Goal: Go to known website: Access a specific website the user already knows

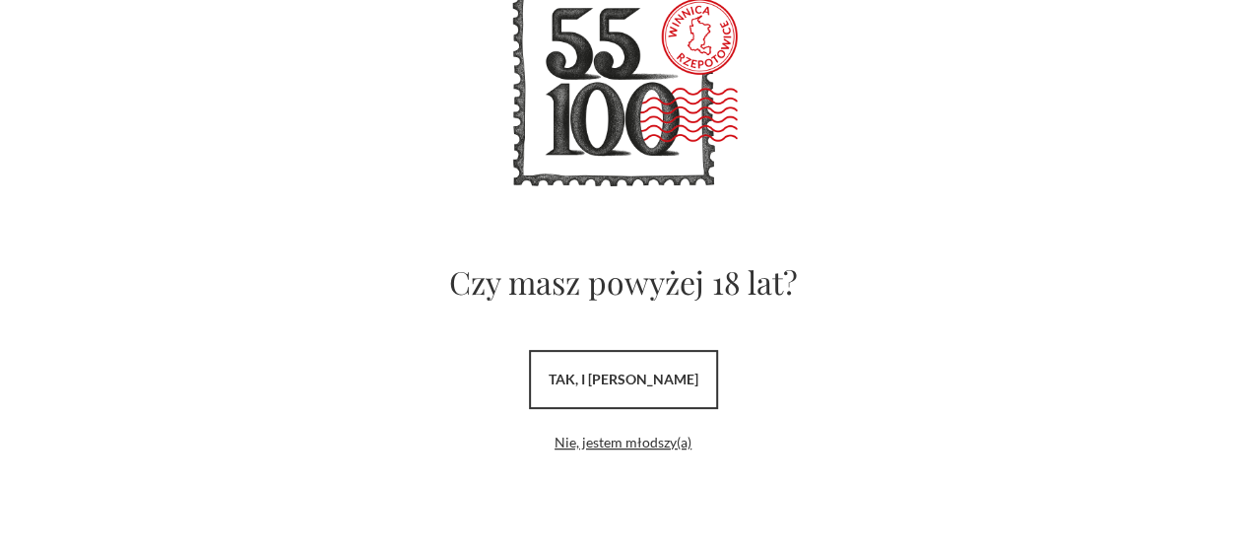
scroll to position [130, 0]
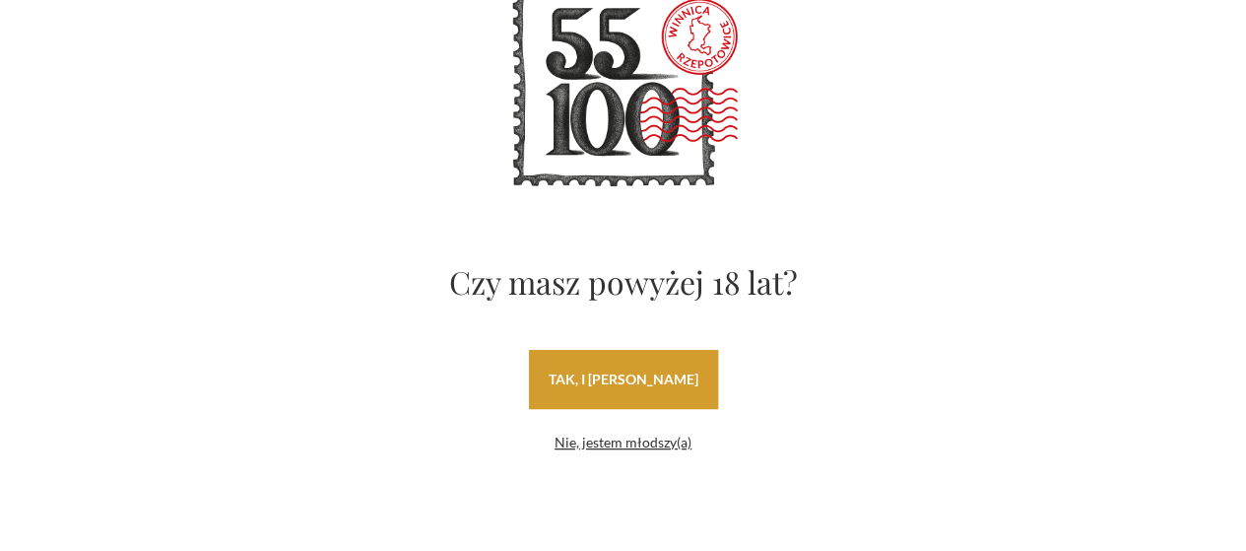
click at [623, 370] on link "tak, i uwielbiam wino" at bounding box center [623, 379] width 189 height 59
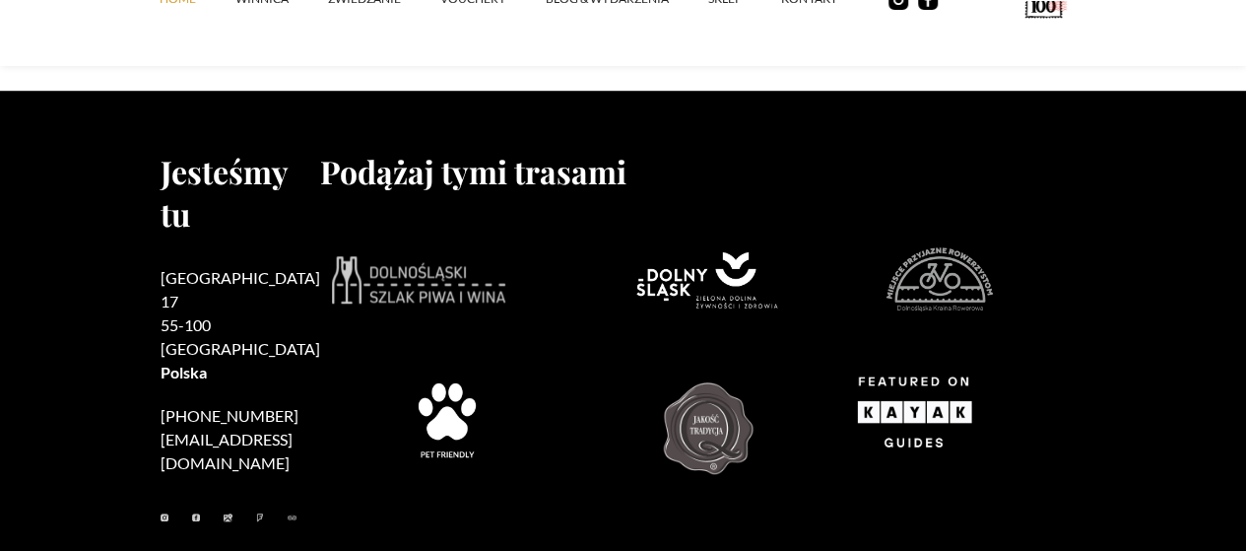
scroll to position [8167, 0]
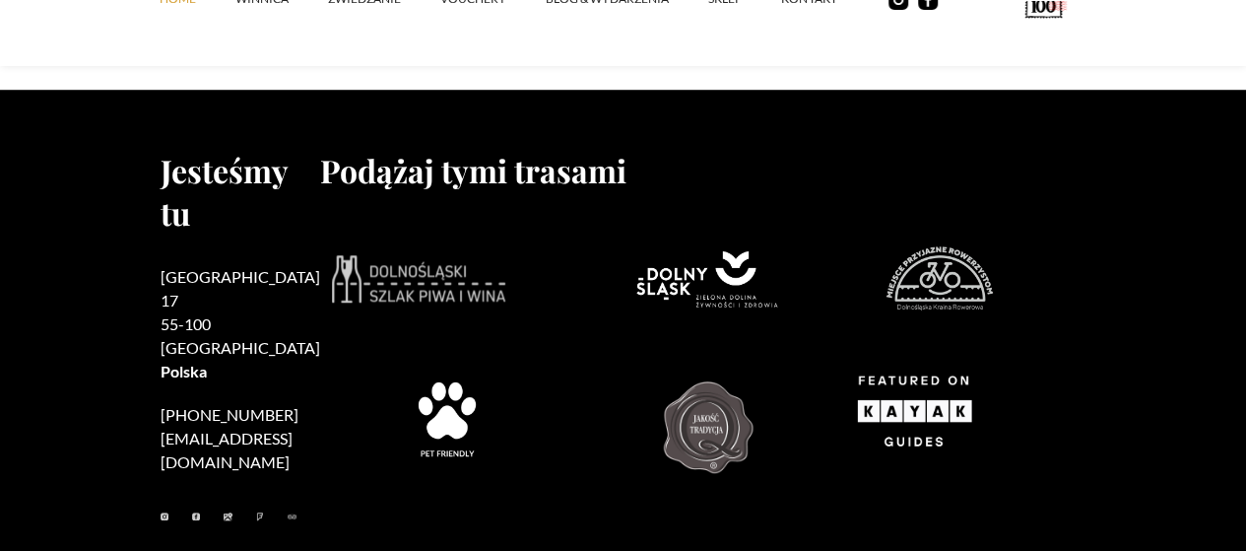
click at [973, 291] on img at bounding box center [940, 280] width 148 height 114
click at [364, 288] on img at bounding box center [418, 278] width 173 height 47
